Goal: Task Accomplishment & Management: Use online tool/utility

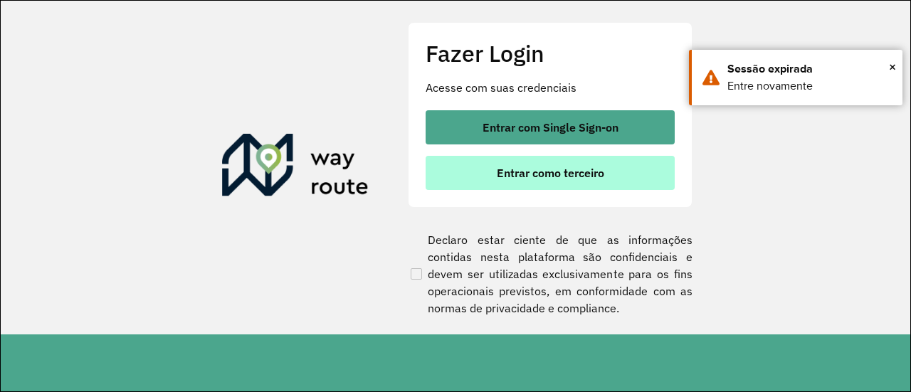
click at [548, 177] on span "Entrar como terceiro" at bounding box center [550, 172] width 107 height 11
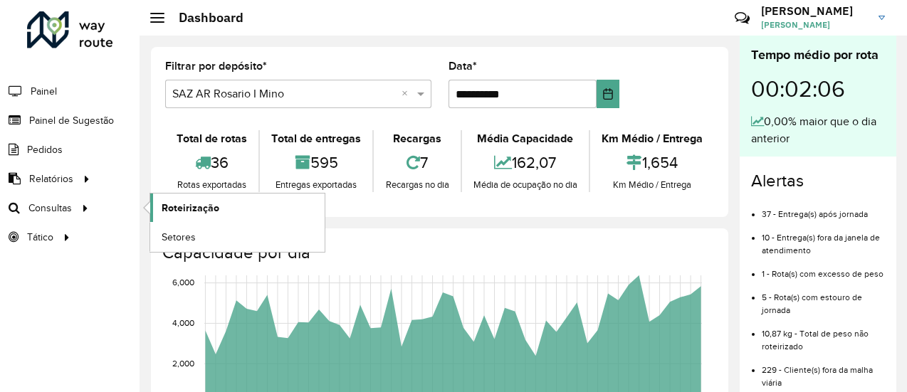
click at [193, 209] on span "Roteirização" at bounding box center [191, 208] width 58 height 15
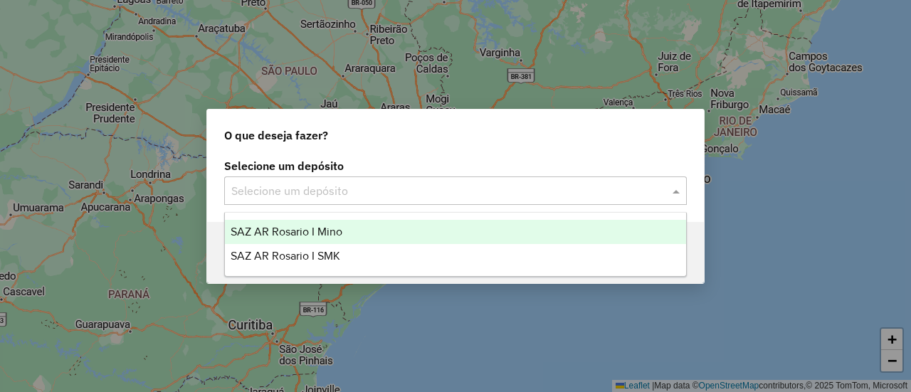
click at [675, 191] on span at bounding box center [678, 190] width 18 height 17
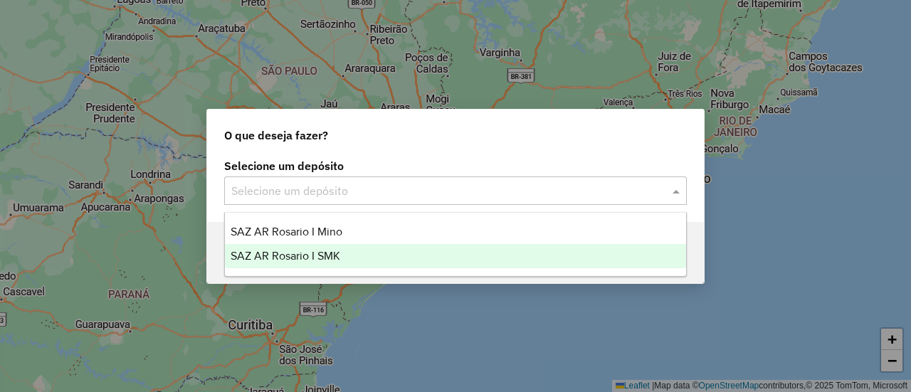
click at [302, 252] on span "SAZ AR Rosario I SMK" at bounding box center [286, 256] width 110 height 12
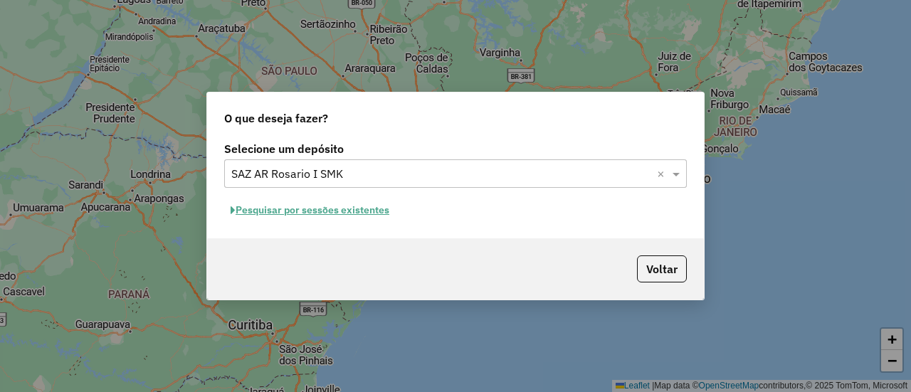
click at [329, 209] on button "Pesquisar por sessões existentes" at bounding box center [310, 210] width 172 height 22
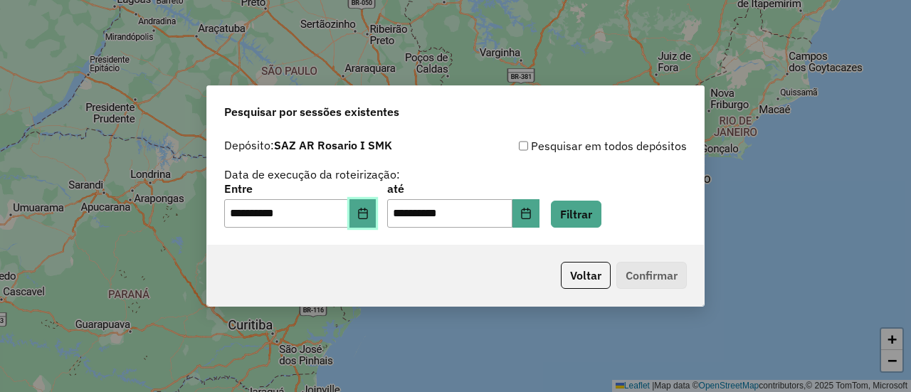
click at [369, 215] on icon "Choose Date" at bounding box center [362, 213] width 11 height 11
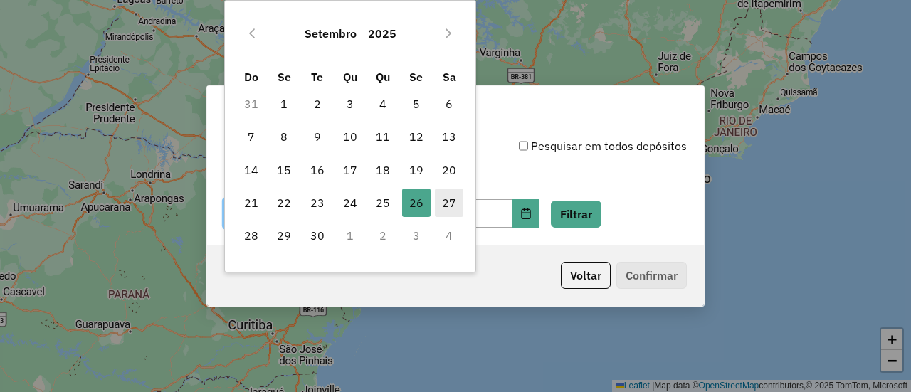
click at [446, 201] on span "27" at bounding box center [449, 203] width 28 height 28
type input "**********"
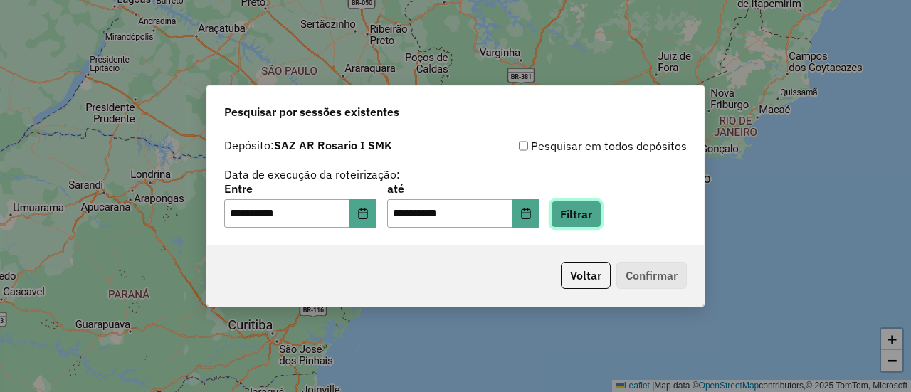
click at [601, 216] on button "Filtrar" at bounding box center [576, 214] width 51 height 27
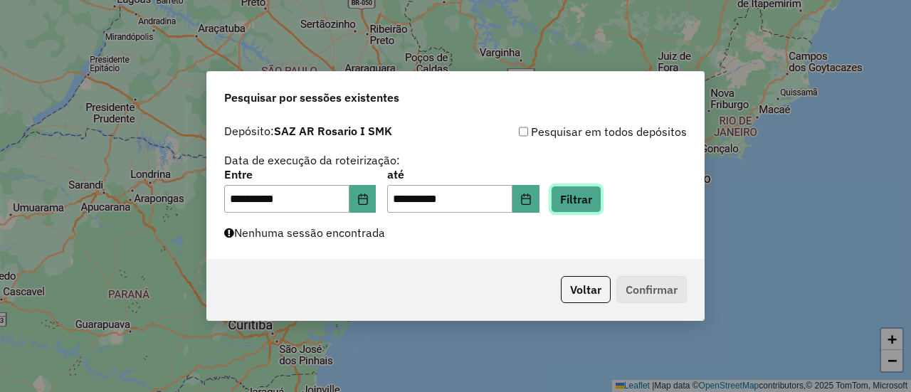
click at [589, 201] on button "Filtrar" at bounding box center [576, 199] width 51 height 27
click at [601, 201] on button "Filtrar" at bounding box center [576, 199] width 51 height 27
click at [597, 202] on button "Filtrar" at bounding box center [576, 199] width 51 height 27
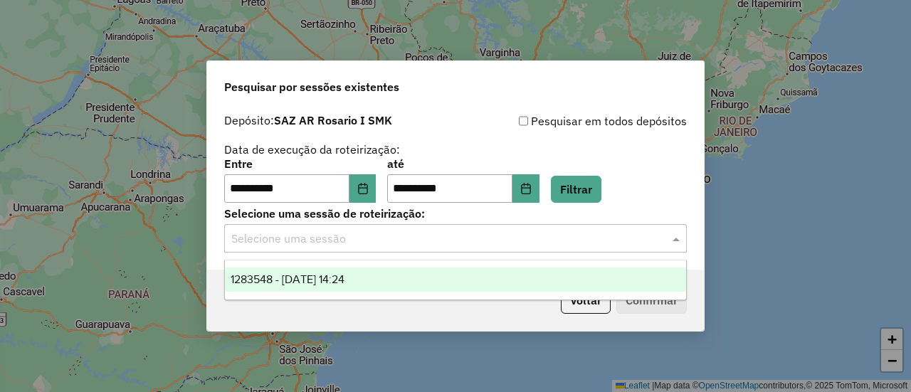
click at [675, 241] on span at bounding box center [678, 238] width 18 height 17
click at [344, 280] on span "1283548 - 27/09/2025 14:24" at bounding box center [288, 279] width 114 height 12
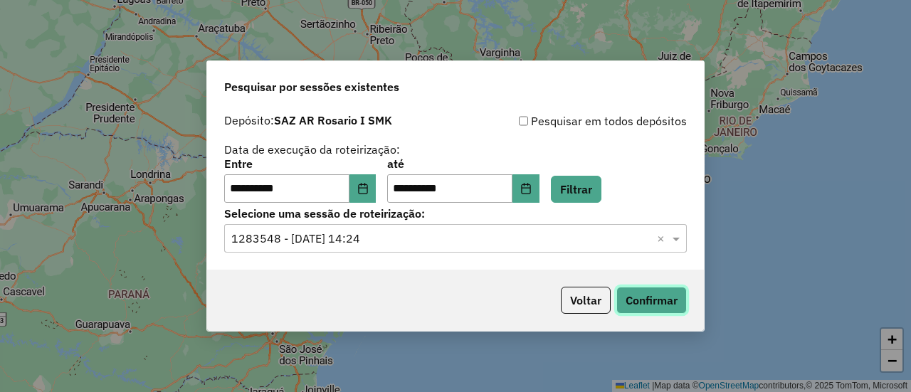
click at [651, 301] on button "Confirmar" at bounding box center [651, 300] width 70 height 27
click at [369, 189] on icon "Choose Date" at bounding box center [362, 188] width 11 height 11
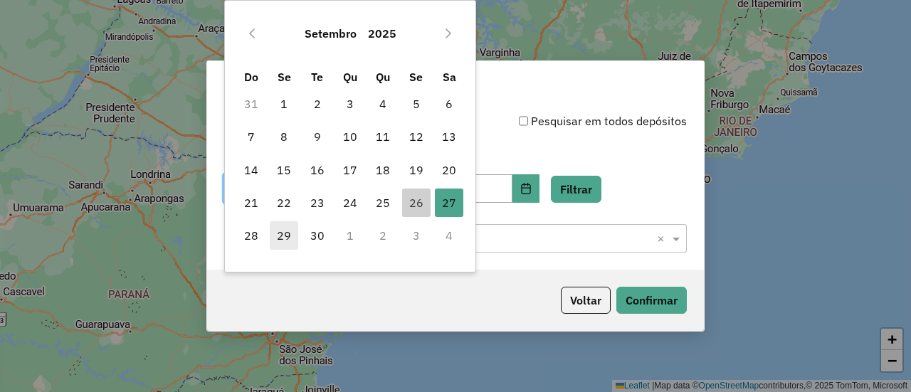
click at [282, 236] on span "29" at bounding box center [284, 235] width 28 height 28
type input "**********"
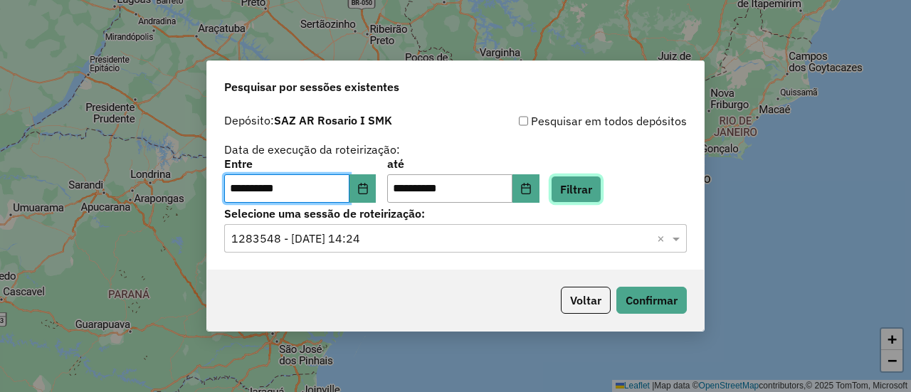
click at [595, 182] on button "Filtrar" at bounding box center [576, 189] width 51 height 27
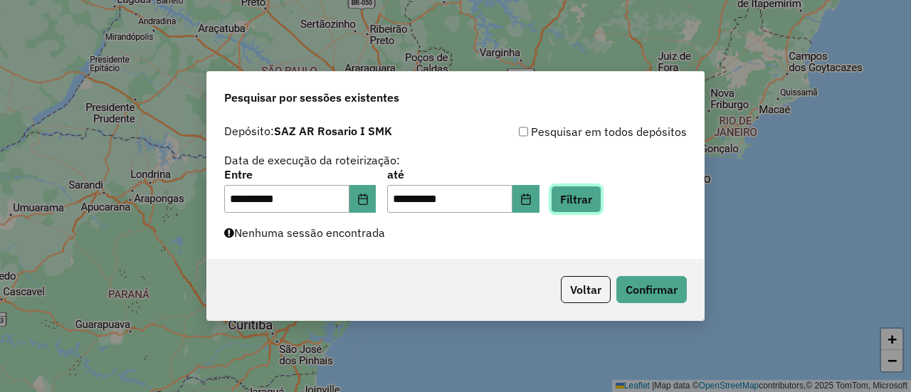
click at [599, 191] on button "Filtrar" at bounding box center [576, 199] width 51 height 27
click at [599, 194] on button "Filtrar" at bounding box center [576, 199] width 51 height 27
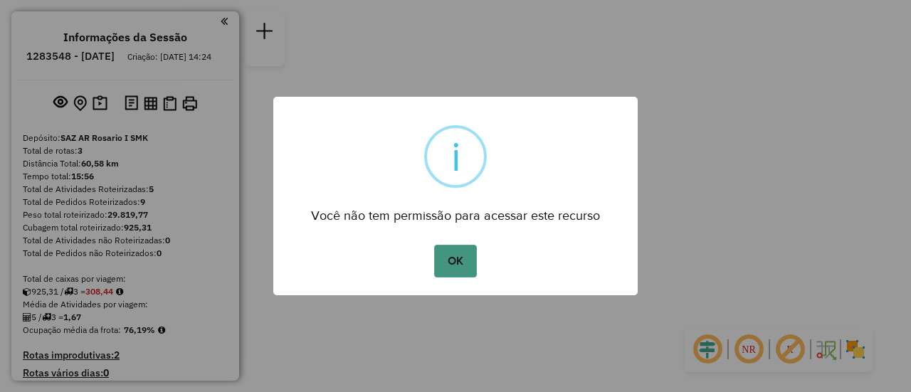
click at [451, 259] on button "OK" at bounding box center [455, 261] width 42 height 33
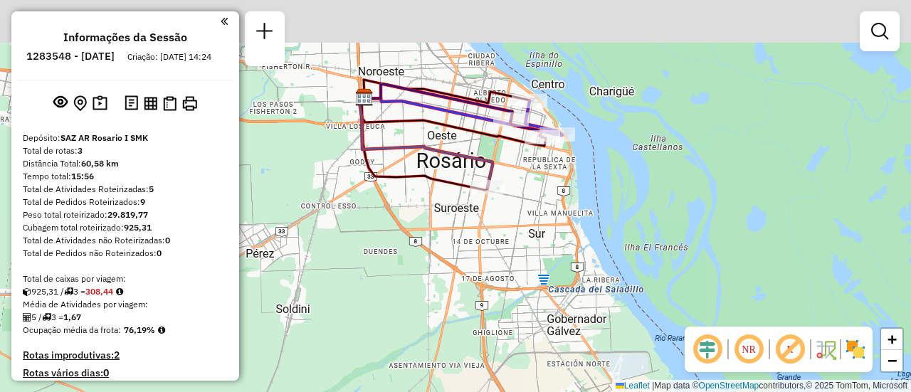
drag, startPoint x: 517, startPoint y: 67, endPoint x: 517, endPoint y: 171, distance: 103.9
click at [517, 171] on div "Janela de atendimento Grade de atendimento Capacidade Transportadoras Veículos …" at bounding box center [455, 196] width 911 height 392
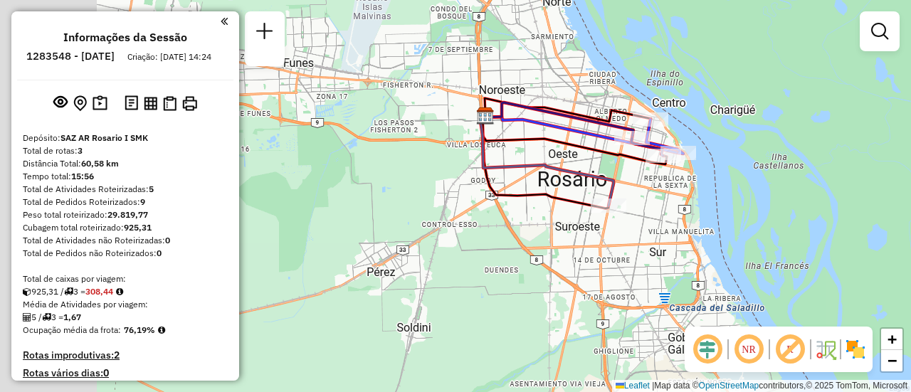
drag, startPoint x: 377, startPoint y: 156, endPoint x: 591, endPoint y: 186, distance: 215.7
click at [591, 186] on div "Janela de atendimento Grade de atendimento Capacidade Transportadoras Veículos …" at bounding box center [455, 196] width 911 height 392
